Goal: Task Accomplishment & Management: Manage account settings

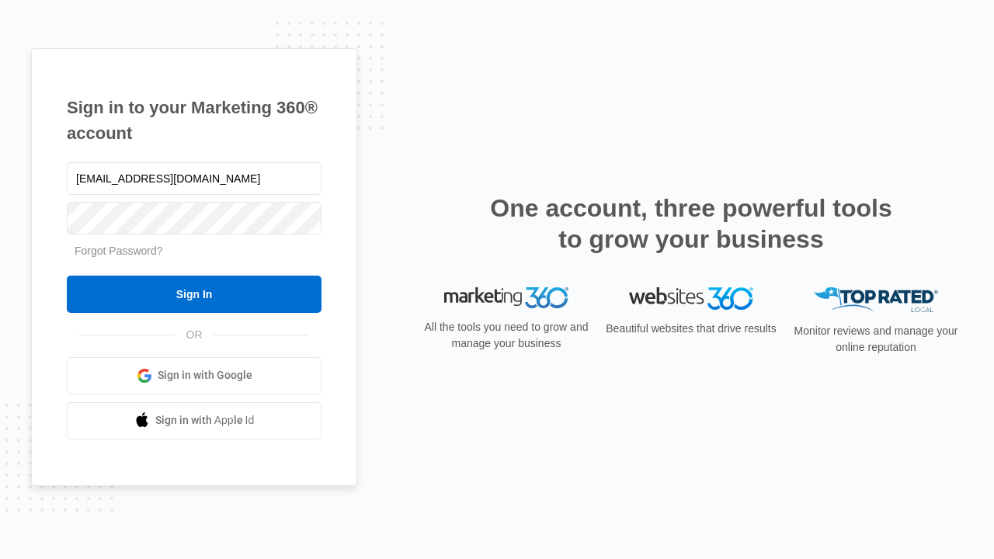
type input "dankie614@gmail.com"
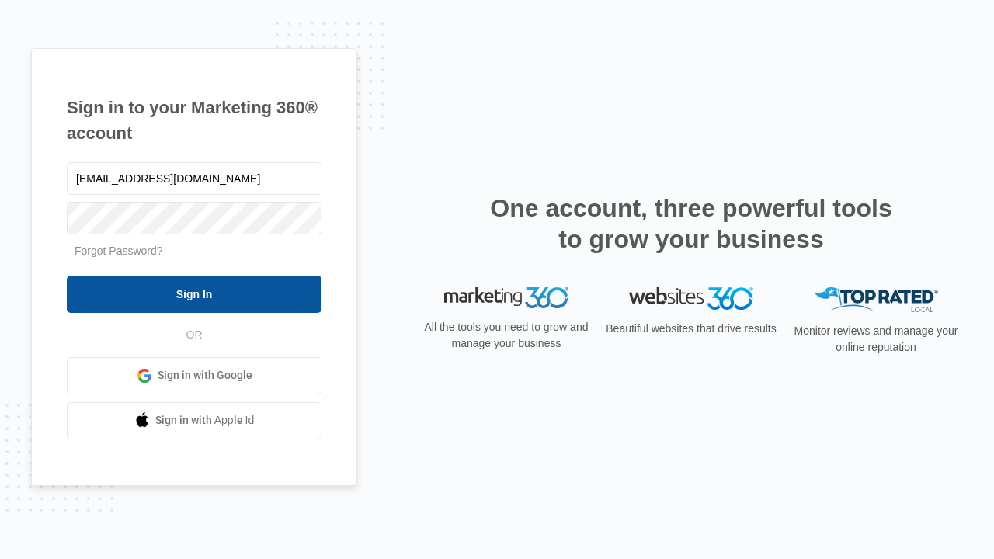
click at [194, 294] on input "Sign In" at bounding box center [194, 294] width 255 height 37
